Goal: Task Accomplishment & Management: Use online tool/utility

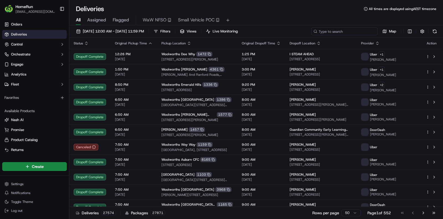
click at [358, 31] on input at bounding box center [345, 31] width 67 height 8
paste input "269757023"
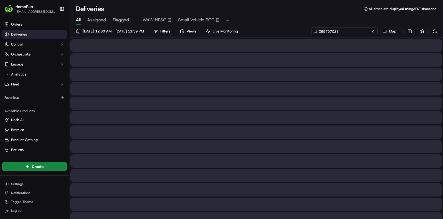
type input "269757023"
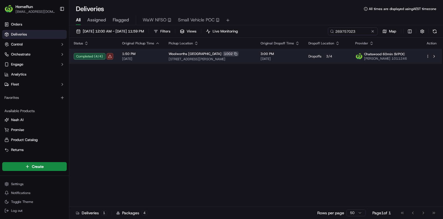
click at [154, 57] on div "1:50 PM [DATE]" at bounding box center [141, 56] width 38 height 9
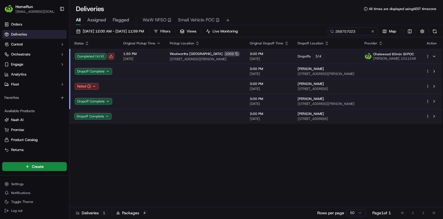
click at [137, 88] on td at bounding box center [142, 86] width 47 height 15
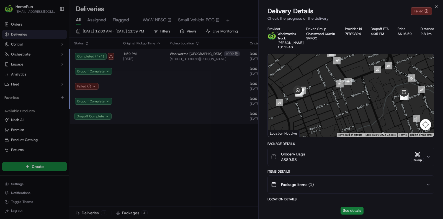
click at [348, 210] on button "See details" at bounding box center [352, 210] width 23 height 8
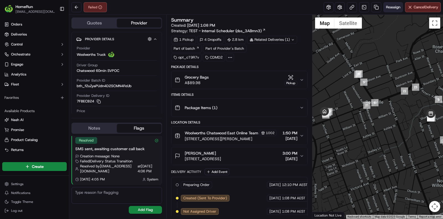
click at [391, 6] on span "Reassign" at bounding box center [393, 7] width 14 height 5
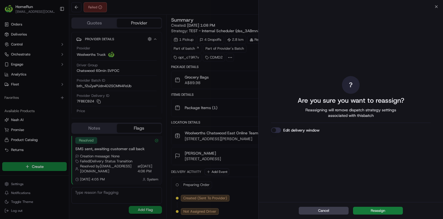
click at [394, 208] on button "Reassign" at bounding box center [378, 210] width 50 height 8
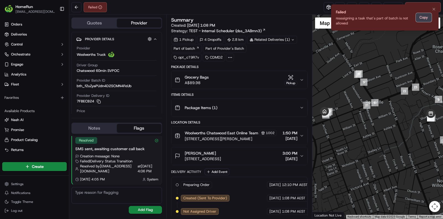
click at [424, 19] on button "Copy" at bounding box center [424, 17] width 16 height 9
click at [434, 9] on icon "Notifications (F8)" at bounding box center [434, 9] width 2 height 2
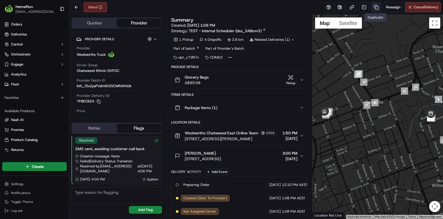
click at [376, 5] on link at bounding box center [377, 7] width 10 height 10
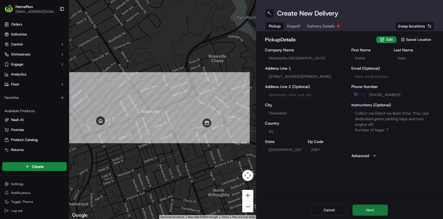
click at [364, 210] on button "Next" at bounding box center [370, 209] width 35 height 11
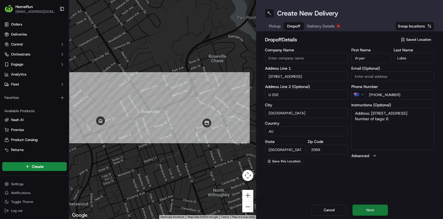
click at [364, 212] on button "Next" at bounding box center [370, 209] width 35 height 11
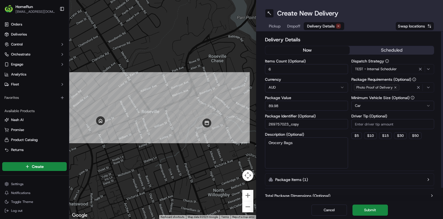
click at [324, 49] on button "now" at bounding box center [308, 50] width 85 height 8
click at [368, 210] on button "Submit" at bounding box center [370, 209] width 35 height 11
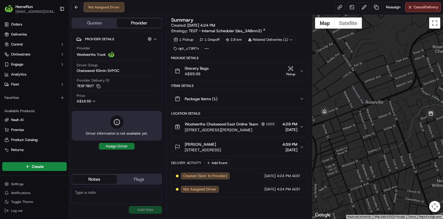
click at [123, 145] on button "Assign Driver" at bounding box center [117, 146] width 36 height 7
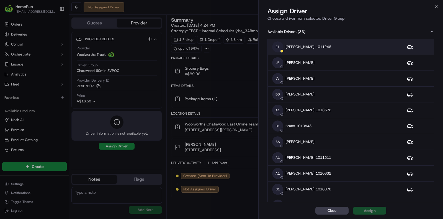
click at [315, 39] on td "E1 Erick 1011246" at bounding box center [335, 47] width 135 height 16
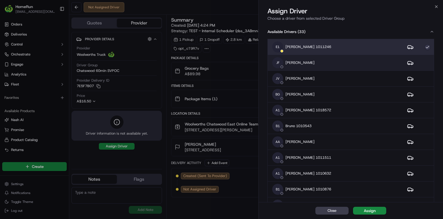
click at [302, 64] on p "Jess Findlay" at bounding box center [300, 62] width 29 height 5
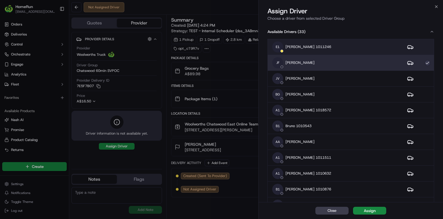
click at [327, 41] on td "E1 Erick 1011246" at bounding box center [335, 47] width 135 height 16
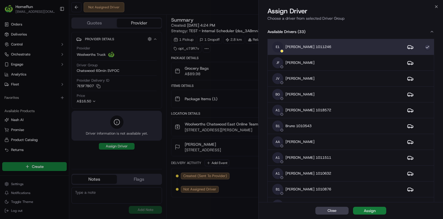
click at [372, 210] on div "Assign" at bounding box center [370, 211] width 12 height 6
